Goal: Communication & Community: Answer question/provide support

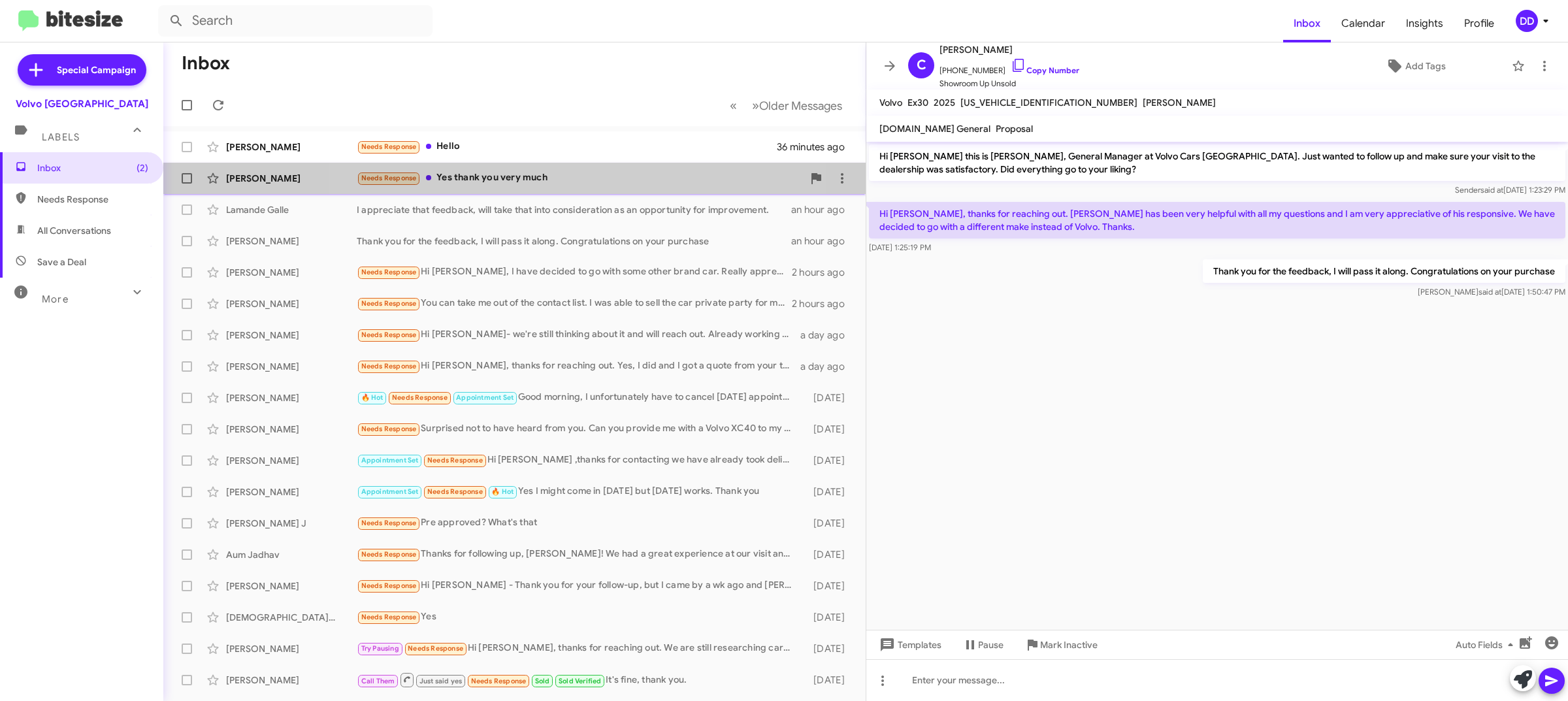
click at [523, 166] on div "[PERSON_NAME] Needs Response Yes thank you very much an hour ago" at bounding box center [514, 178] width 681 height 26
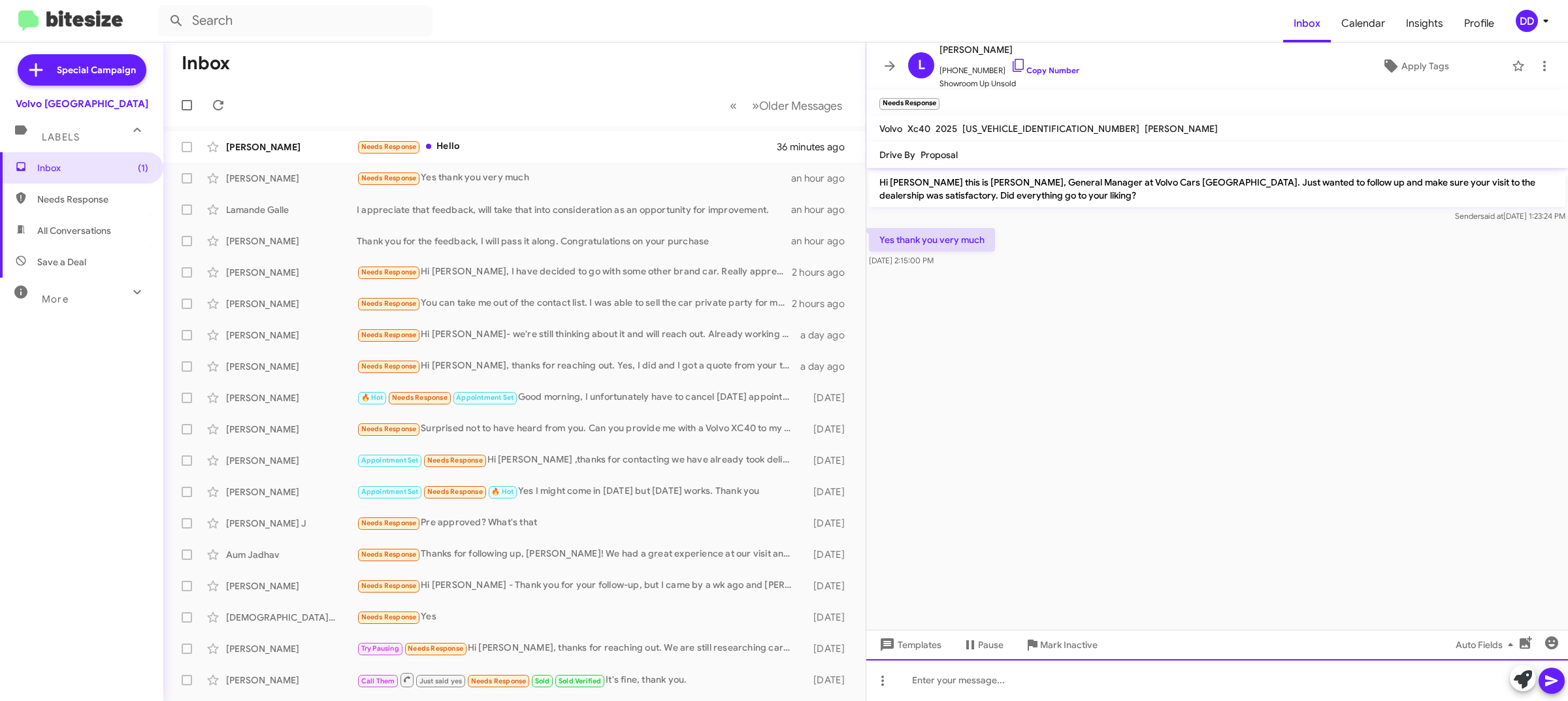
click at [1192, 673] on div at bounding box center [1217, 680] width 702 height 42
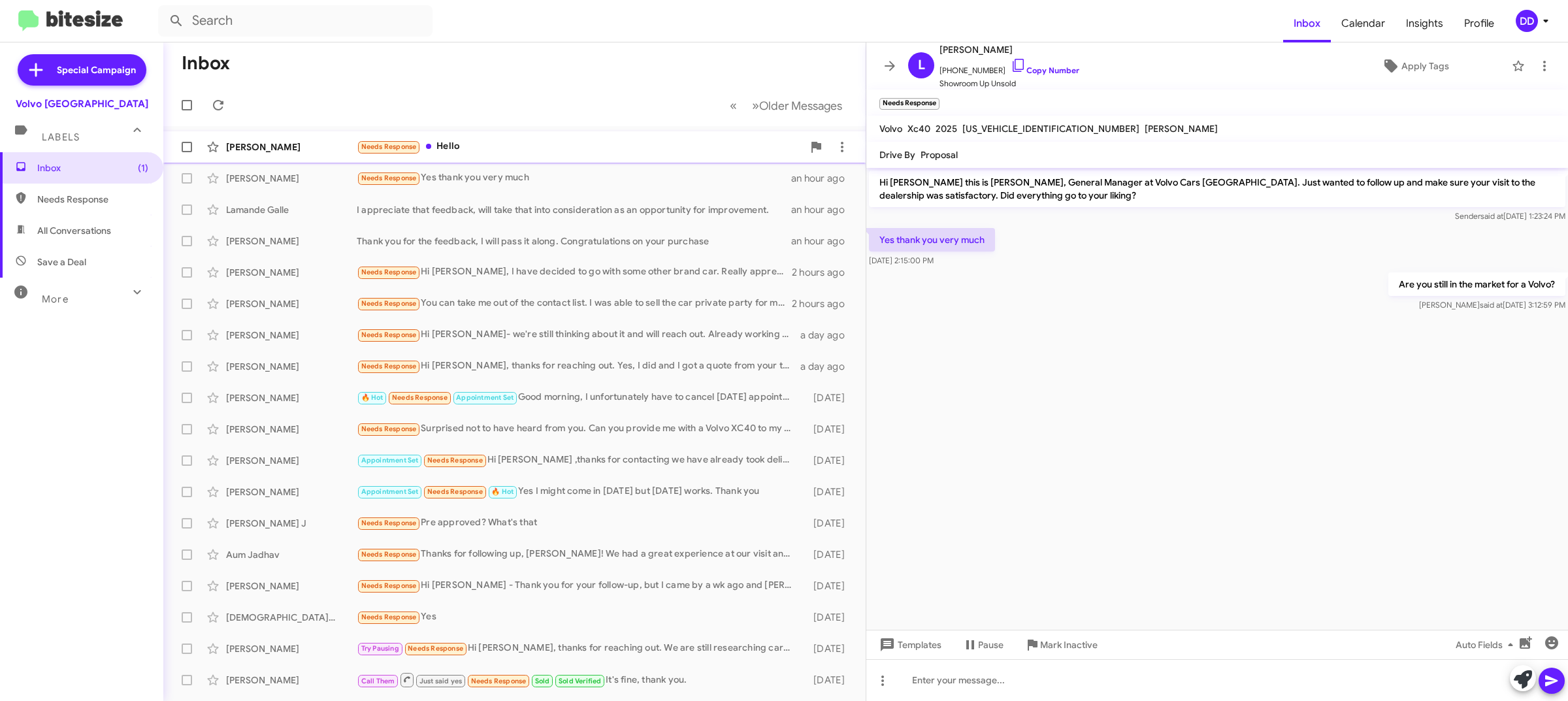
click at [535, 148] on div "Needs Response Hello" at bounding box center [579, 147] width 447 height 15
click at [1046, 70] on link "Copy Number" at bounding box center [1044, 70] width 69 height 10
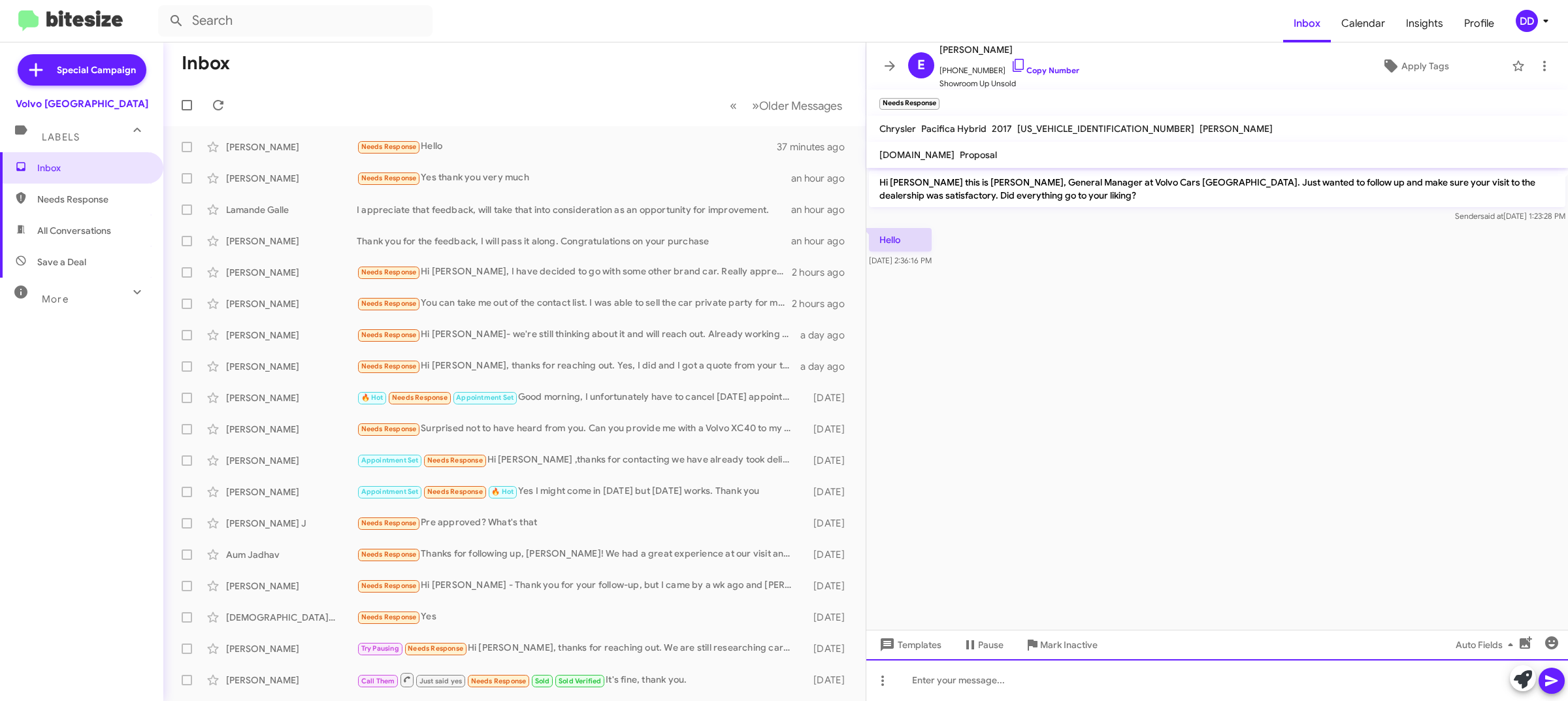
click at [1108, 687] on div at bounding box center [1217, 680] width 702 height 42
